Goal: Transaction & Acquisition: Purchase product/service

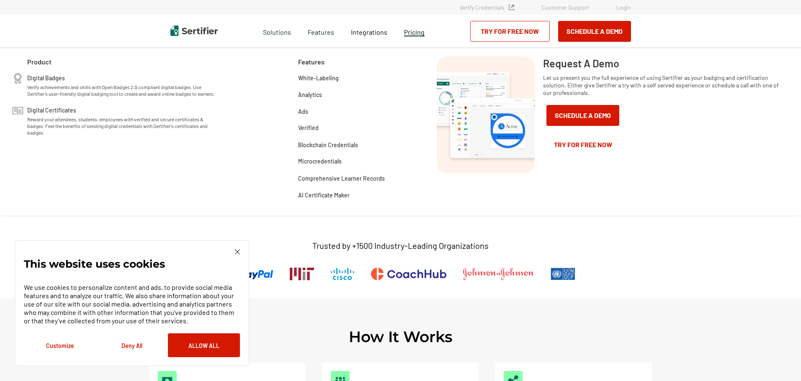
click at [416, 36] on span "Pricing" at bounding box center [414, 32] width 21 height 8
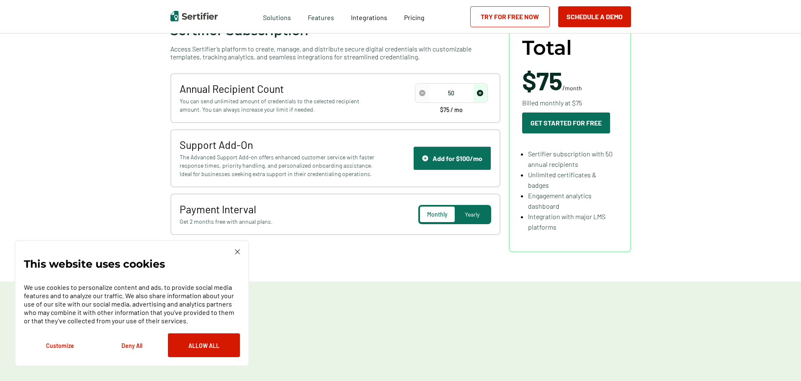
scroll to position [126, 0]
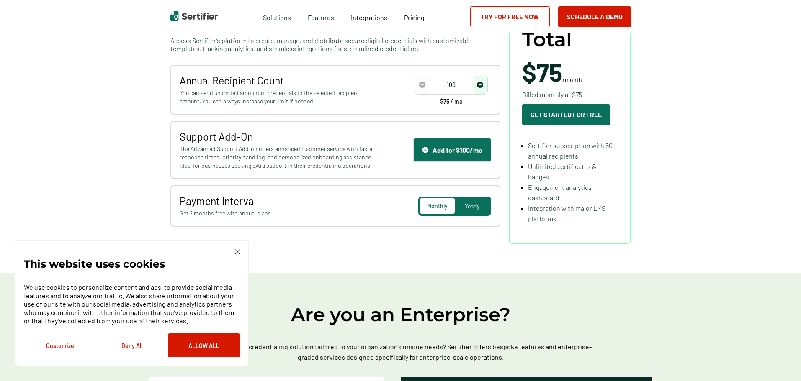
click at [481, 86] on img "increase number" at bounding box center [480, 85] width 6 height 6
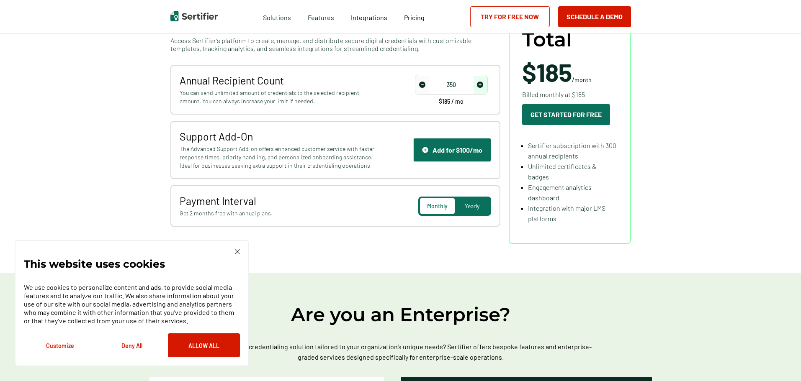
click at [481, 86] on img "increase number" at bounding box center [480, 85] width 6 height 6
click at [422, 87] on img "decrease number" at bounding box center [422, 85] width 6 height 6
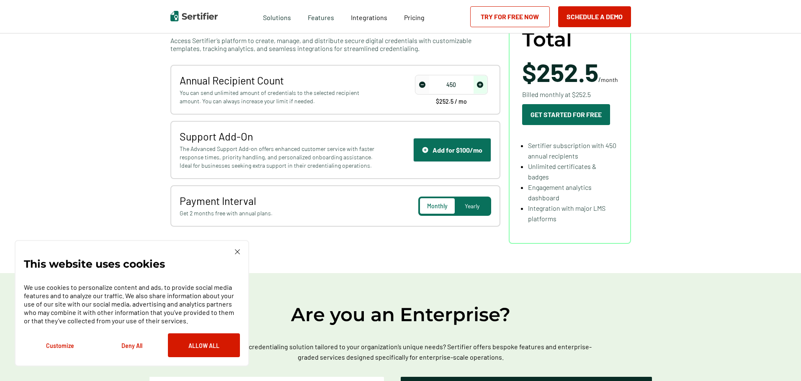
type input "400"
click at [422, 87] on img "decrease number" at bounding box center [422, 85] width 6 height 6
